Goal: Information Seeking & Learning: Learn about a topic

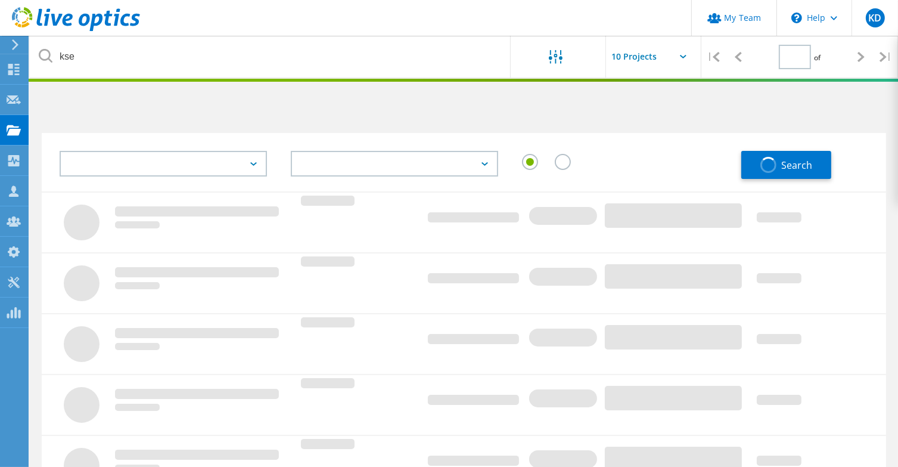
type input "1"
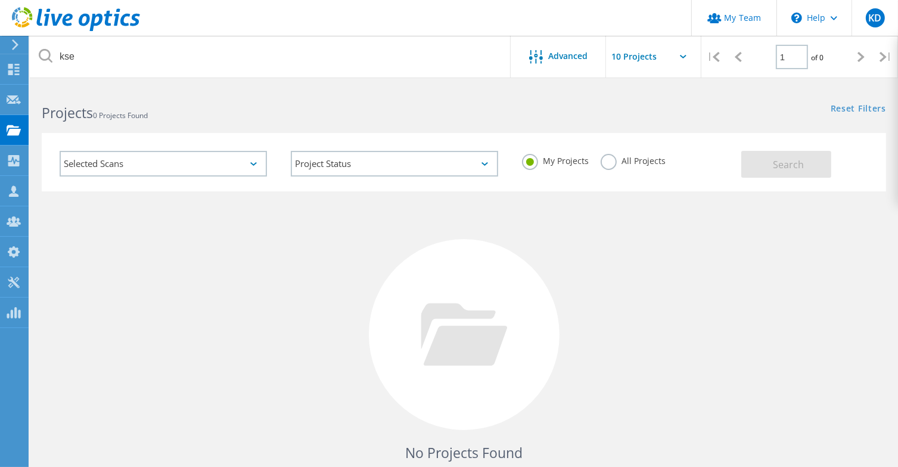
drag, startPoint x: 626, startPoint y: 158, endPoint x: 674, endPoint y: 172, distance: 49.8
click at [628, 160] on label "All Projects" at bounding box center [633, 159] width 65 height 11
click at [612, 164] on label "All Projects" at bounding box center [633, 159] width 65 height 11
click at [0, 0] on input "All Projects" at bounding box center [0, 0] width 0 height 0
click at [759, 160] on button "Search" at bounding box center [786, 164] width 90 height 27
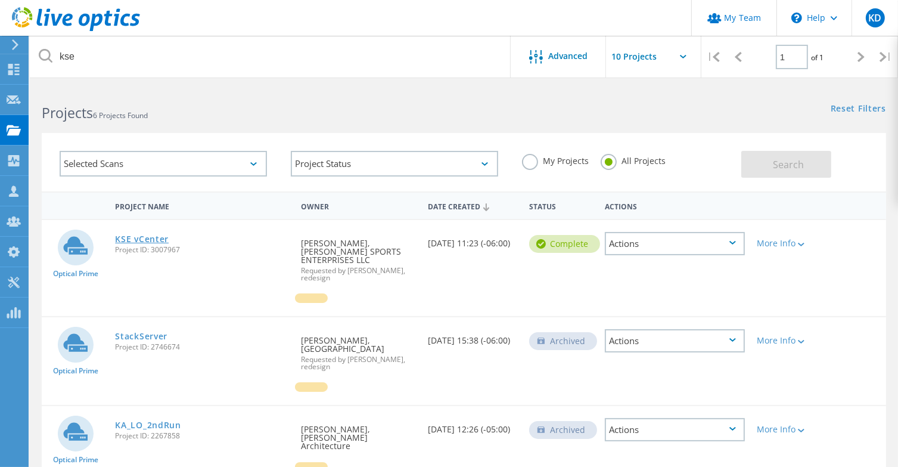
click at [160, 243] on link "KSE vCenter" at bounding box center [142, 239] width 54 height 8
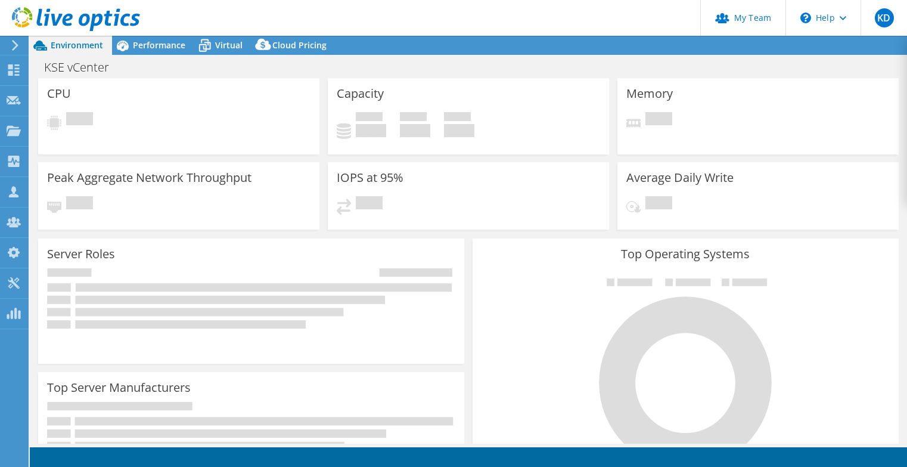
select select "USD"
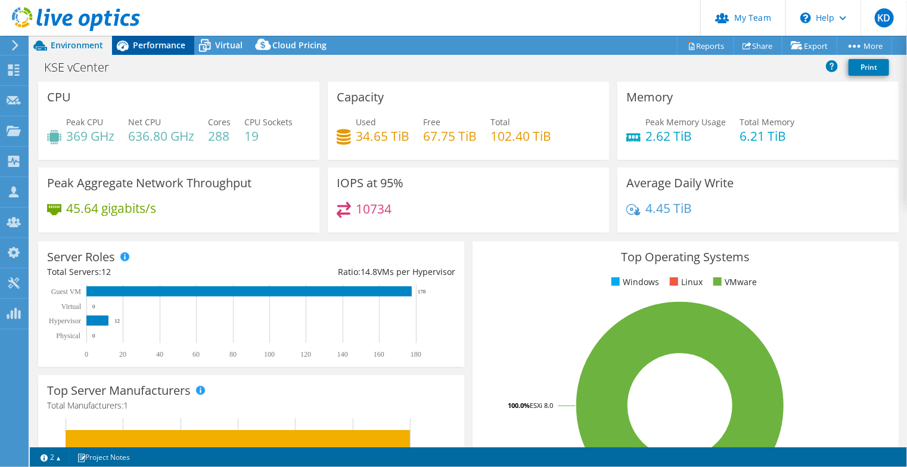
click at [151, 47] on span "Performance" at bounding box center [159, 44] width 52 height 11
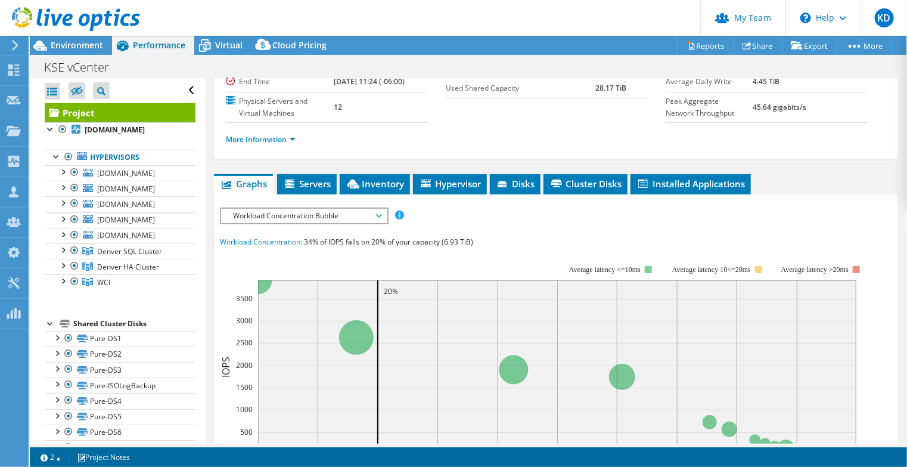
scroll to position [159, 0]
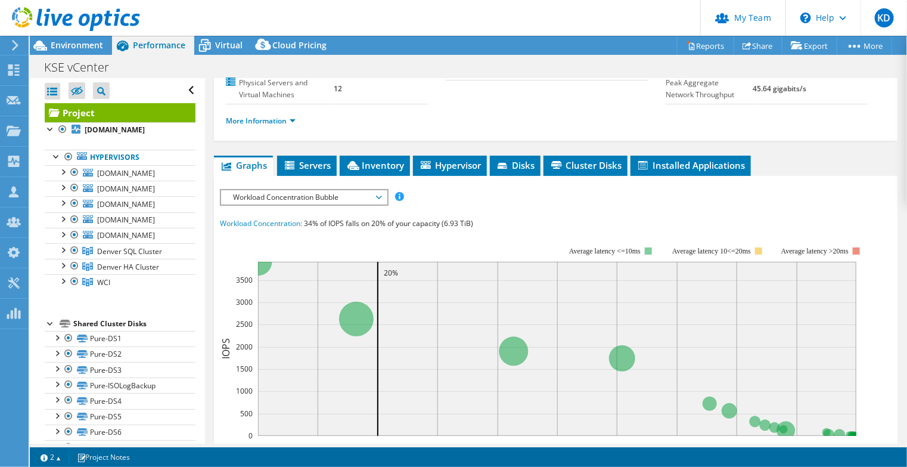
click at [324, 201] on span "Workload Concentration Bubble" at bounding box center [303, 197] width 153 height 14
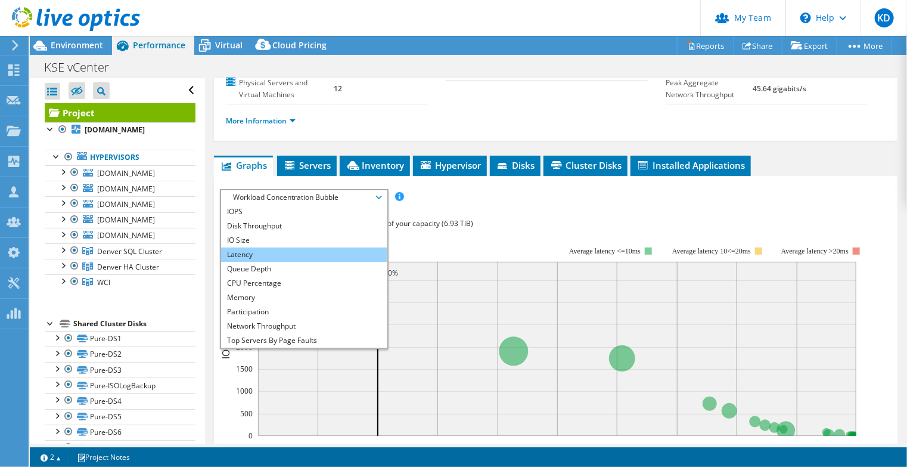
click at [279, 251] on li "Latency" at bounding box center [303, 254] width 165 height 14
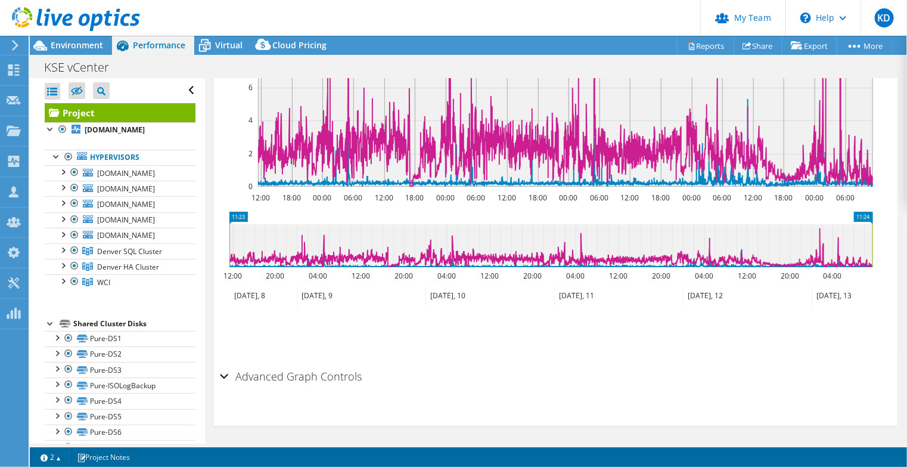
scroll to position [231, 0]
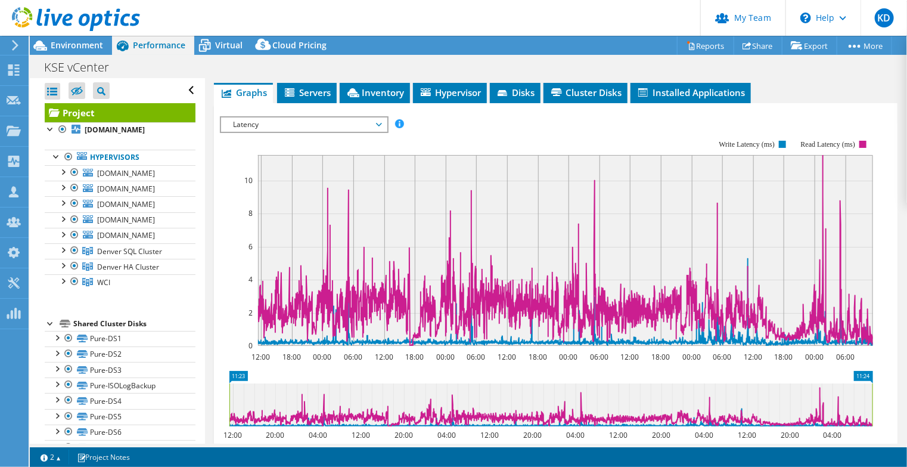
click at [308, 125] on span "Latency" at bounding box center [303, 124] width 153 height 14
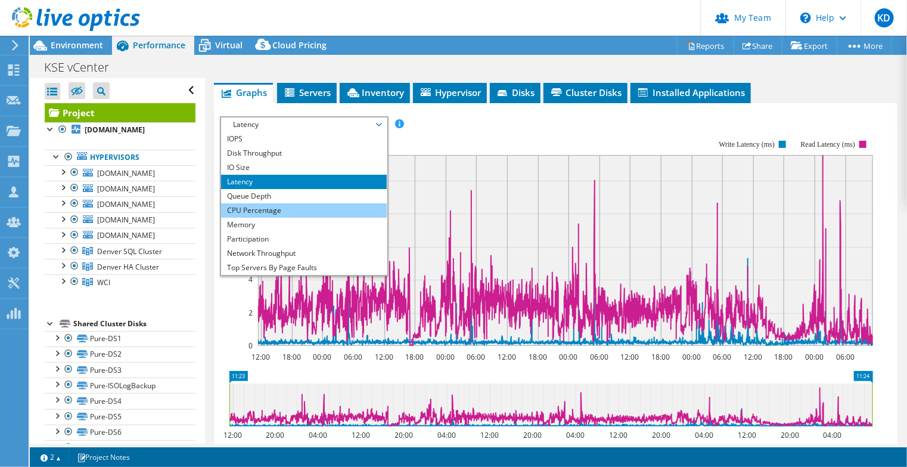
click at [277, 207] on li "CPU Percentage" at bounding box center [303, 210] width 165 height 14
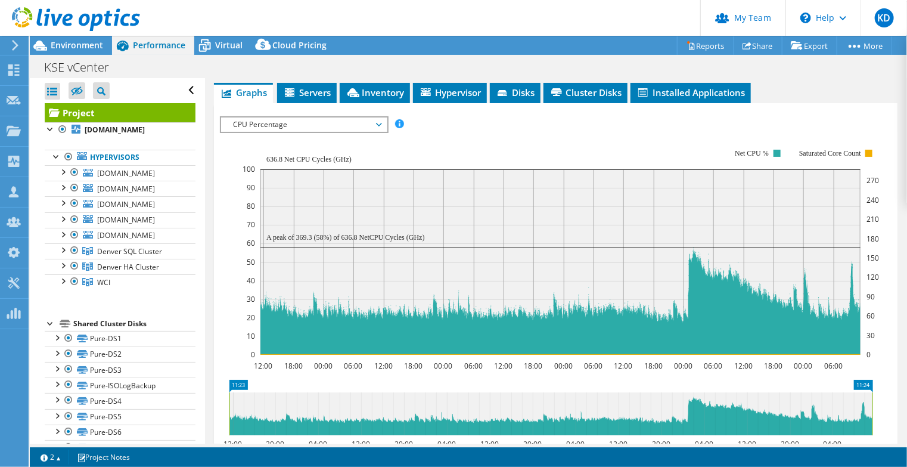
click at [275, 122] on span "CPU Percentage" at bounding box center [303, 124] width 153 height 14
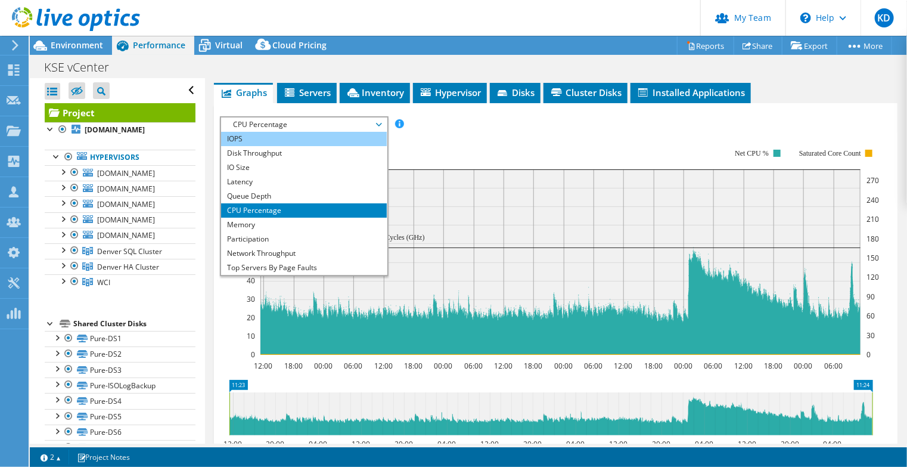
click at [271, 132] on li "IOPS" at bounding box center [303, 139] width 165 height 14
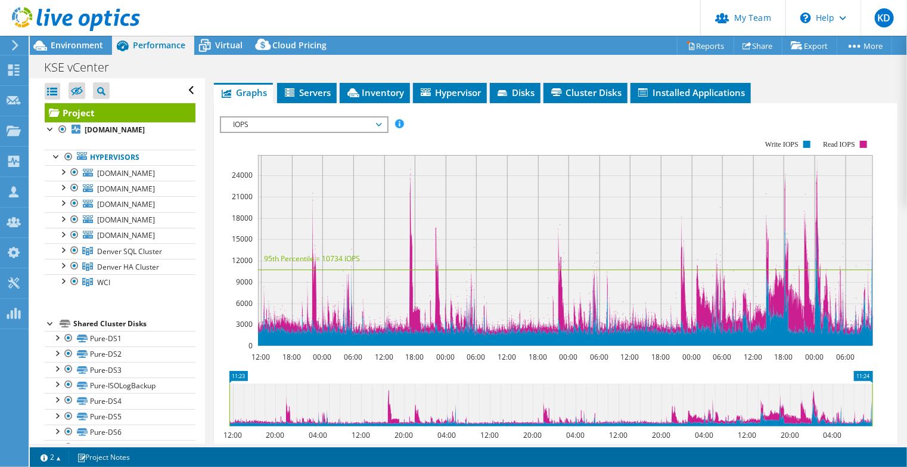
click at [358, 119] on span "IOPS" at bounding box center [303, 124] width 153 height 14
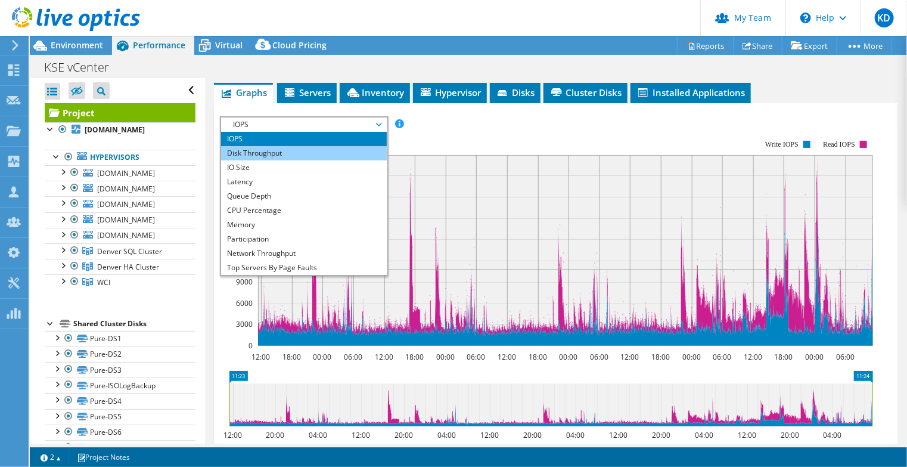
click at [352, 147] on li "Disk Throughput" at bounding box center [303, 153] width 165 height 14
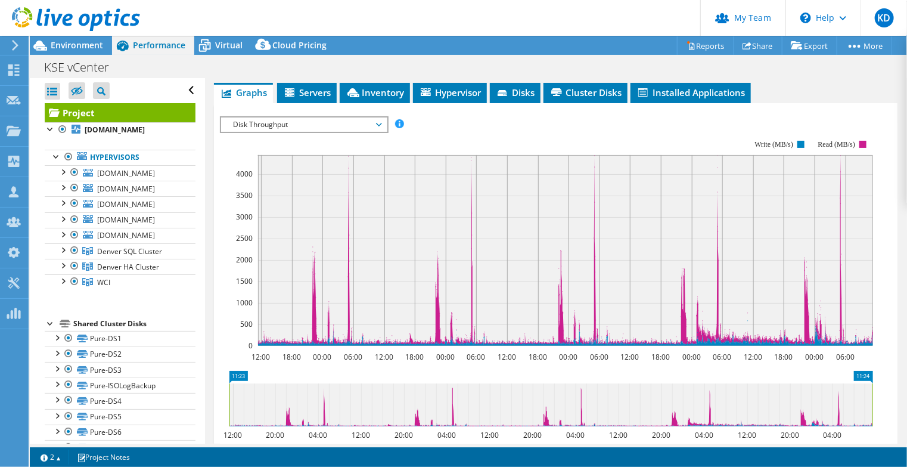
click at [290, 119] on span "Disk Throughput" at bounding box center [303, 124] width 153 height 14
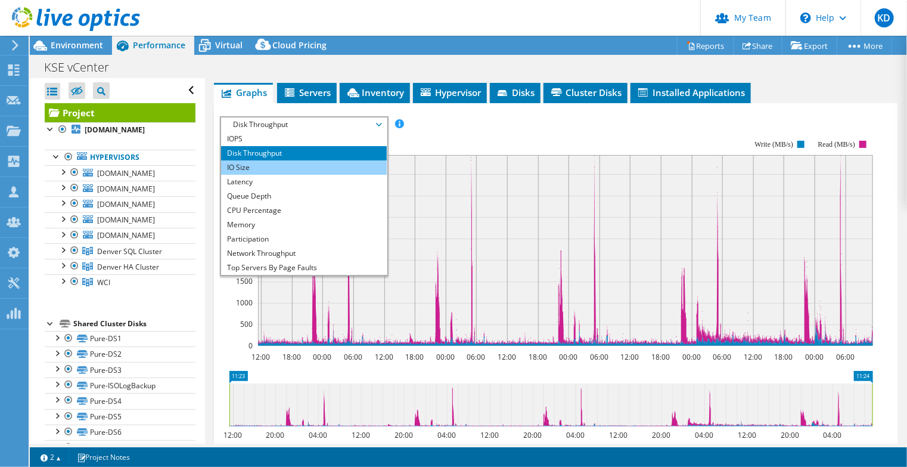
click at [296, 163] on li "IO Size" at bounding box center [303, 167] width 165 height 14
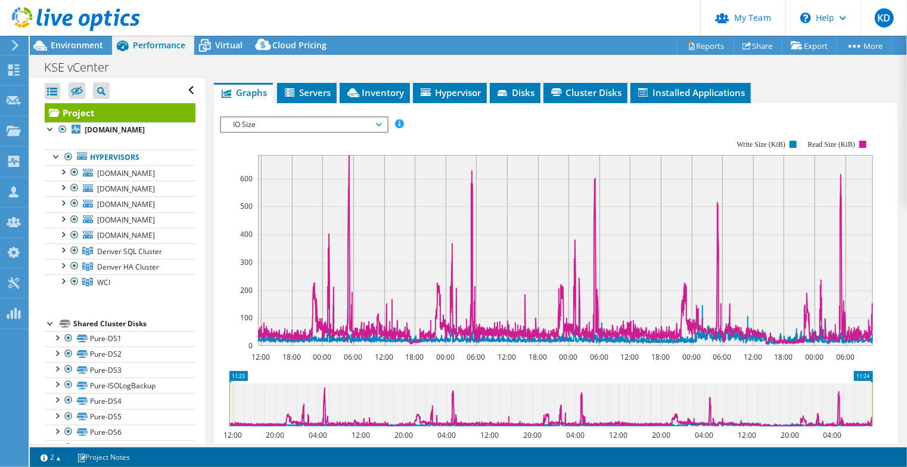
click at [334, 128] on span "IO Size" at bounding box center [303, 124] width 153 height 14
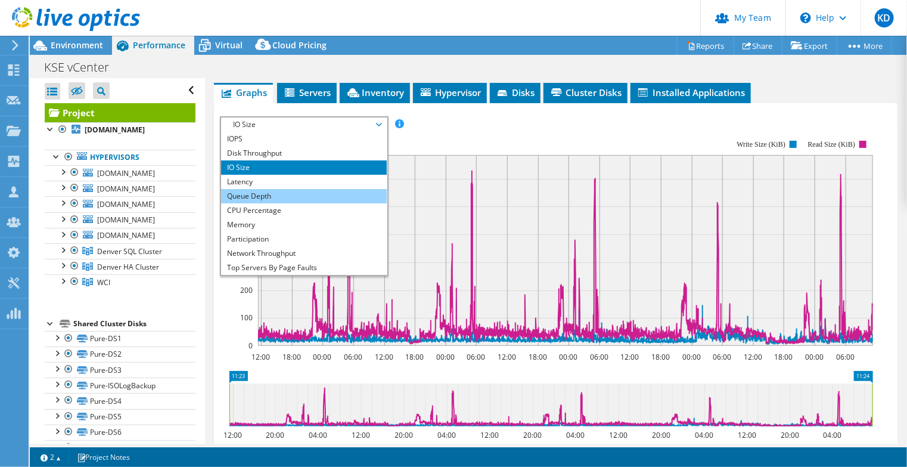
click at [305, 195] on li "Queue Depth" at bounding box center [303, 196] width 165 height 14
